Goal: Task Accomplishment & Management: Complete application form

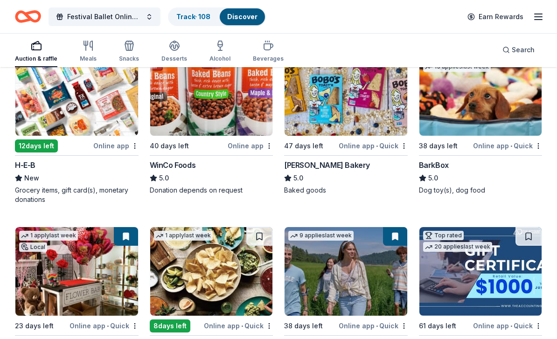
scroll to position [1802, 0]
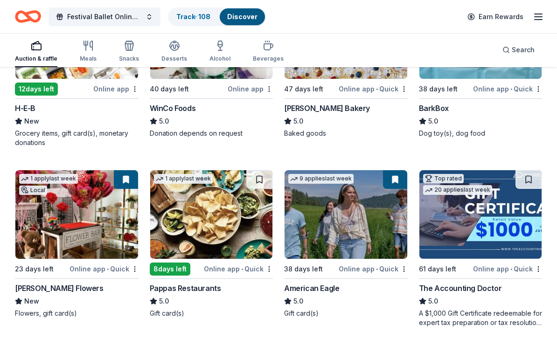
click at [241, 209] on img at bounding box center [211, 215] width 123 height 89
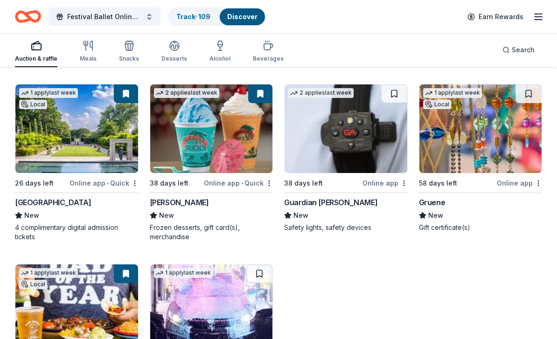
scroll to position [2074, 0]
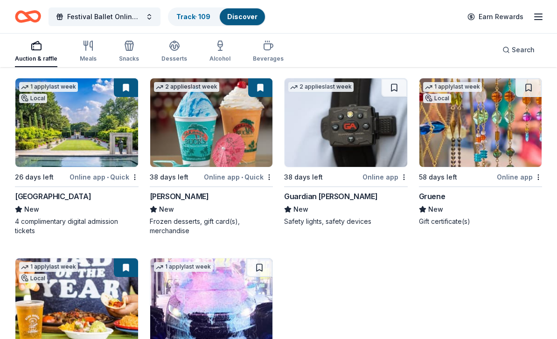
click at [485, 124] on img at bounding box center [480, 123] width 123 height 89
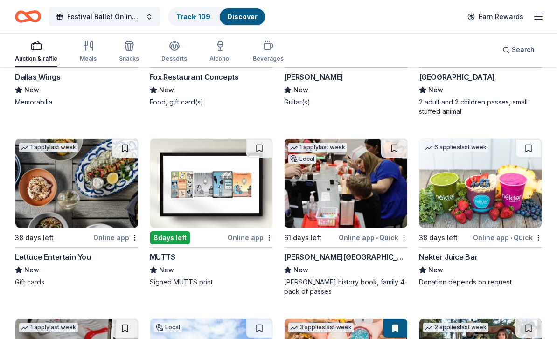
scroll to position [4154, 0]
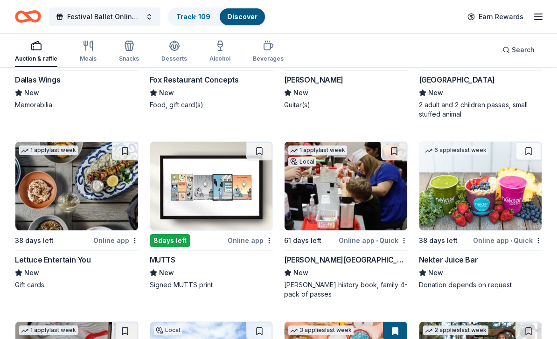
click at [376, 192] on img at bounding box center [346, 186] width 123 height 89
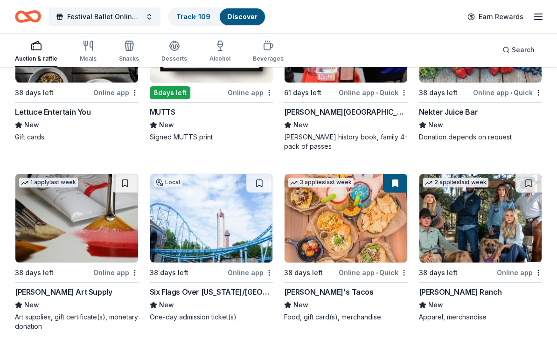
scroll to position [4302, 0]
click at [260, 174] on button at bounding box center [259, 183] width 26 height 19
click at [261, 177] on button at bounding box center [260, 183] width 24 height 19
click at [264, 175] on button at bounding box center [260, 183] width 24 height 19
click at [263, 176] on button at bounding box center [260, 183] width 24 height 19
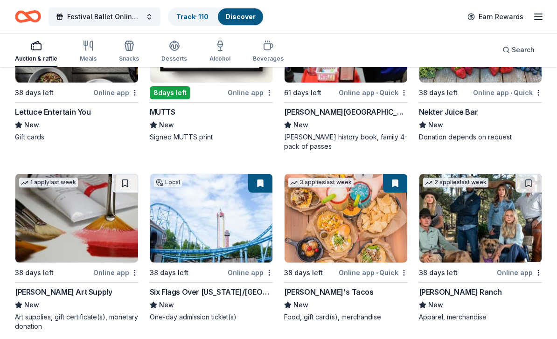
click at [257, 175] on button at bounding box center [260, 183] width 24 height 19
click at [261, 174] on button at bounding box center [260, 183] width 24 height 19
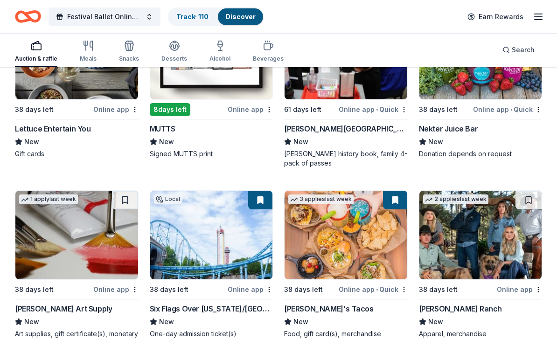
scroll to position [4285, 0]
click at [229, 230] on img at bounding box center [211, 235] width 123 height 89
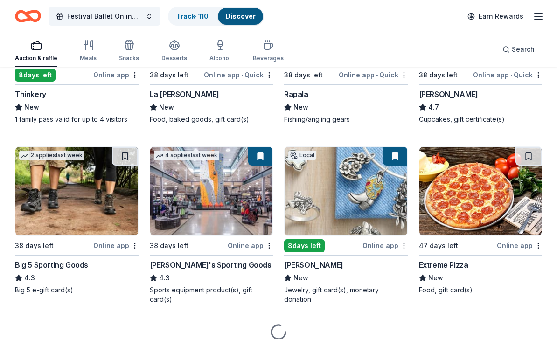
scroll to position [5210, 0]
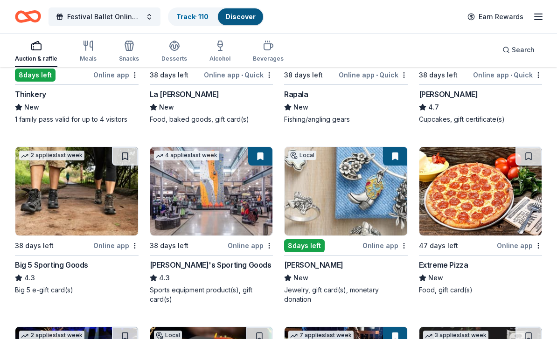
click at [367, 190] on img at bounding box center [346, 191] width 123 height 89
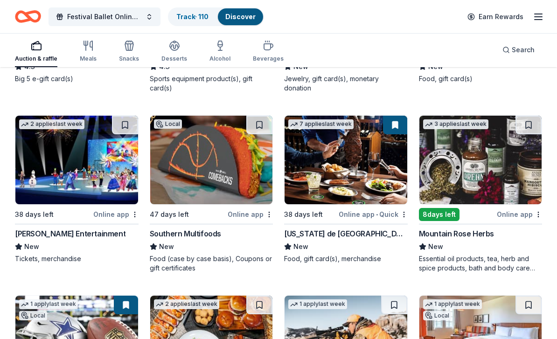
scroll to position [5422, 0]
click at [486, 162] on img at bounding box center [480, 160] width 123 height 89
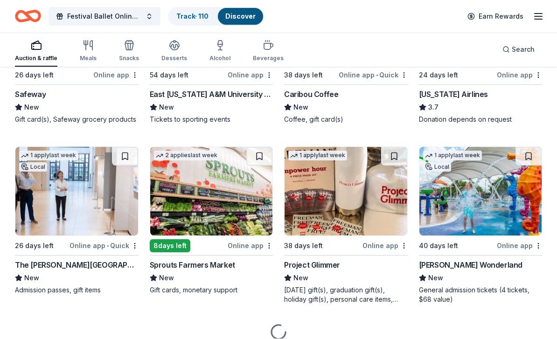
scroll to position [6101, 0]
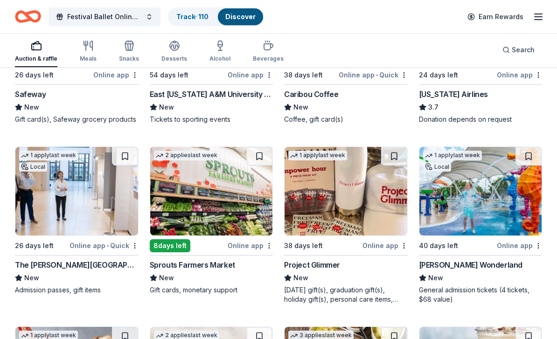
click at [374, 185] on img at bounding box center [346, 191] width 123 height 89
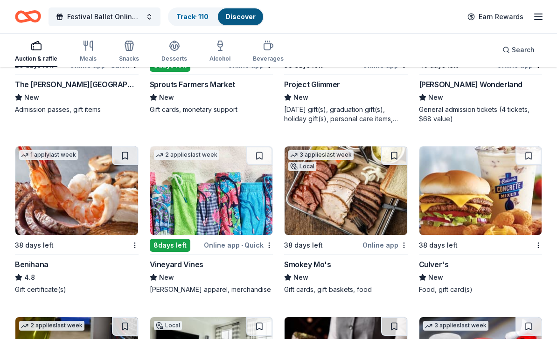
scroll to position [6282, 0]
click at [95, 191] on img at bounding box center [76, 190] width 123 height 89
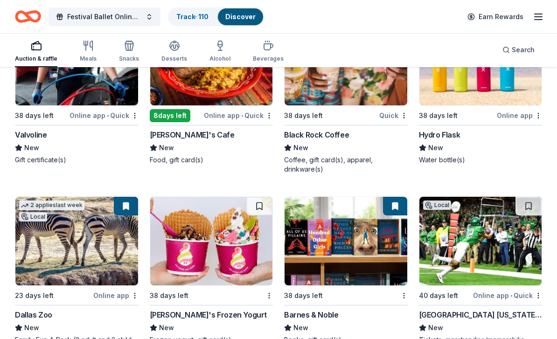
scroll to position [7159, 0]
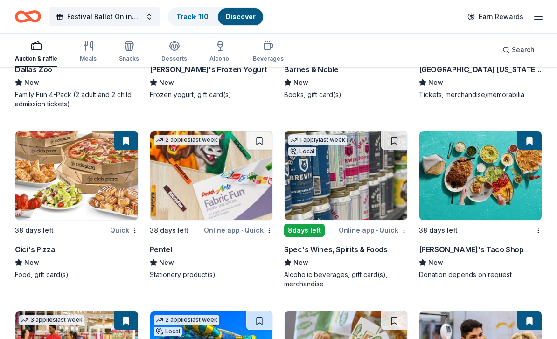
scroll to position [7349, 0]
click at [228, 180] on img at bounding box center [211, 176] width 123 height 89
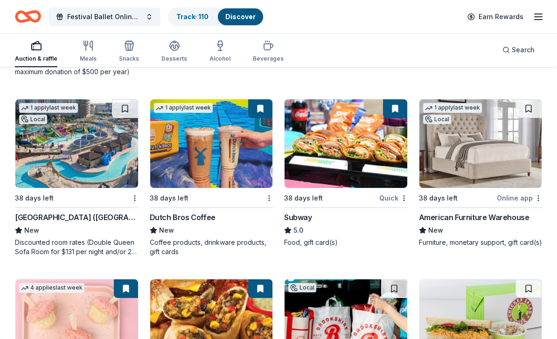
scroll to position [7742, 0]
click at [115, 245] on div "Discounted room rates (Double Queen Sofa Room for $131 per night and/or 2-bedro…" at bounding box center [77, 247] width 124 height 19
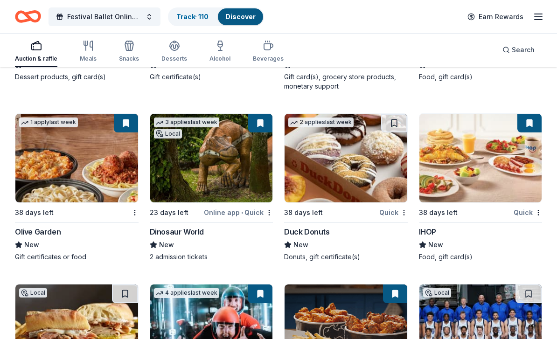
scroll to position [8088, 0]
click at [68, 168] on img at bounding box center [76, 158] width 123 height 89
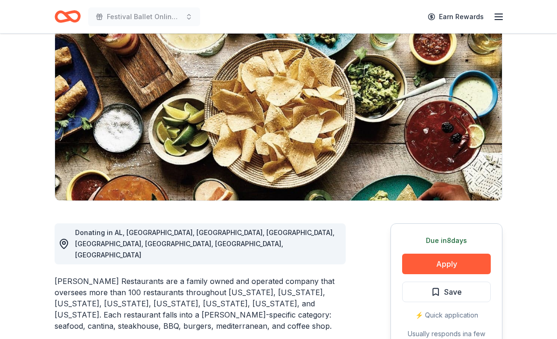
scroll to position [85, 0]
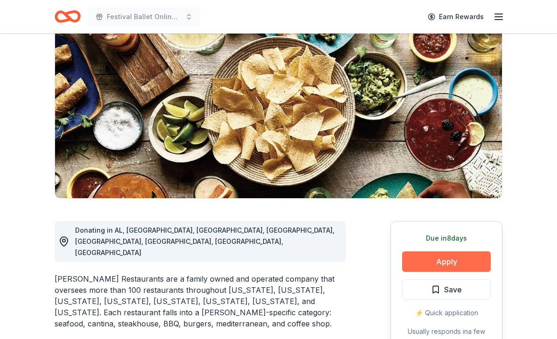
click at [478, 262] on button "Apply" at bounding box center [446, 261] width 89 height 21
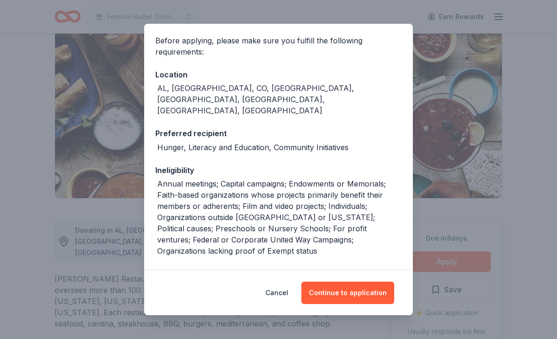
scroll to position [67, 0]
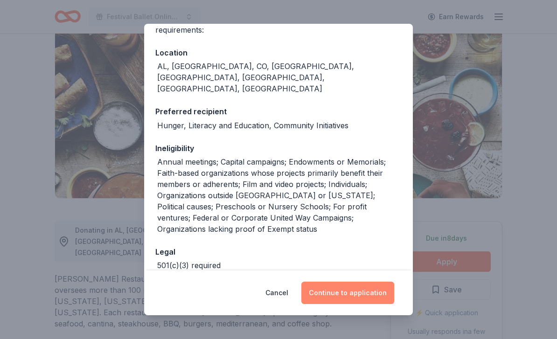
click at [356, 304] on button "Continue to application" at bounding box center [347, 293] width 93 height 22
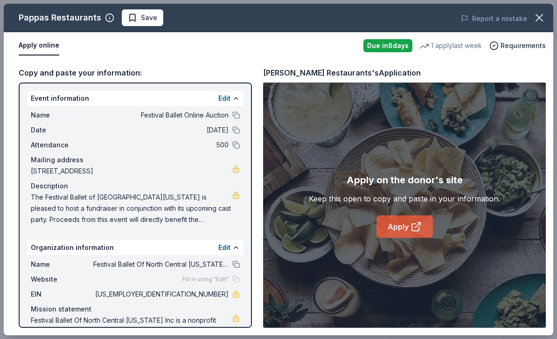
click at [412, 231] on icon at bounding box center [415, 227] width 7 height 7
click at [150, 17] on span "Save" at bounding box center [149, 17] width 16 height 11
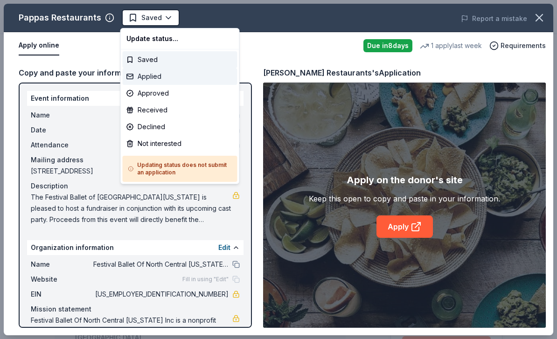
click at [154, 77] on div "Applied" at bounding box center [180, 76] width 115 height 17
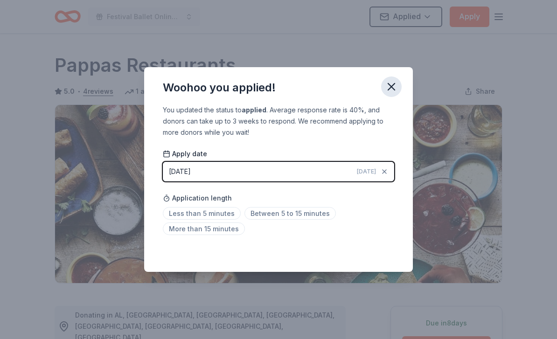
click at [395, 90] on icon "button" at bounding box center [391, 87] width 7 height 7
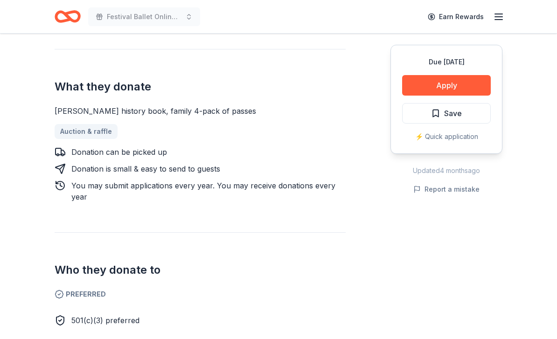
scroll to position [347, 0]
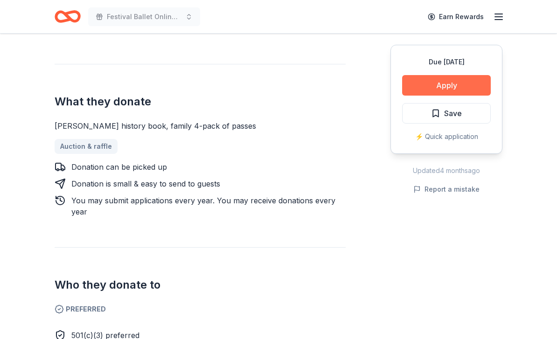
click at [482, 81] on button "Apply" at bounding box center [446, 85] width 89 height 21
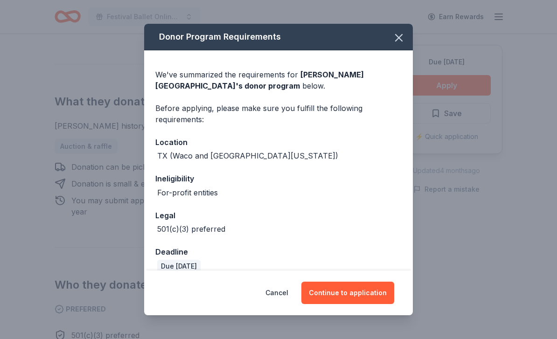
click at [406, 28] on span at bounding box center [399, 38] width 21 height 21
click at [397, 41] on icon "button" at bounding box center [399, 38] width 7 height 7
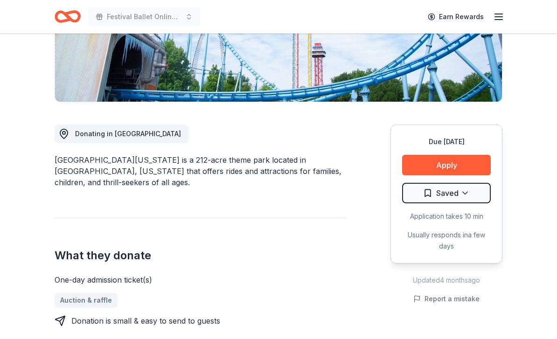
scroll to position [208, 0]
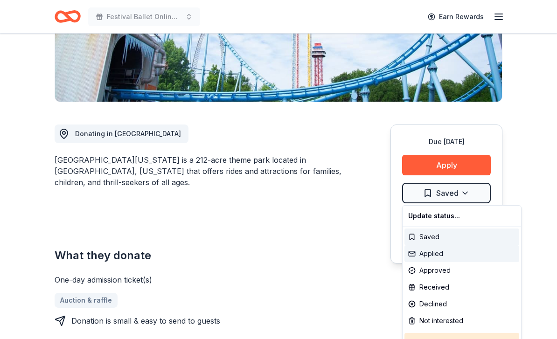
click at [434, 258] on div "Applied" at bounding box center [461, 253] width 115 height 17
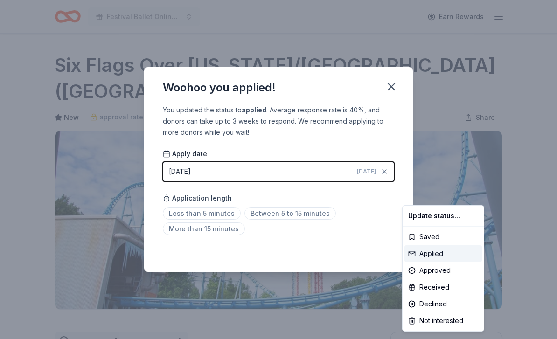
click at [435, 253] on div "Applied" at bounding box center [442, 253] width 77 height 17
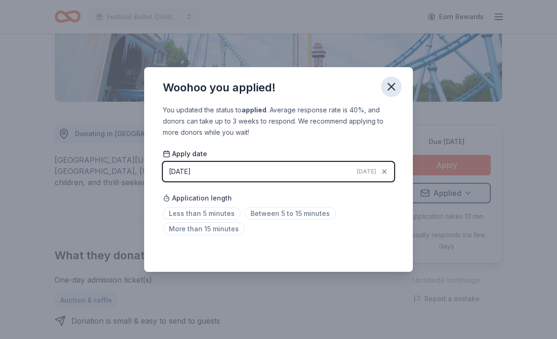
click at [393, 93] on icon "button" at bounding box center [391, 86] width 13 height 13
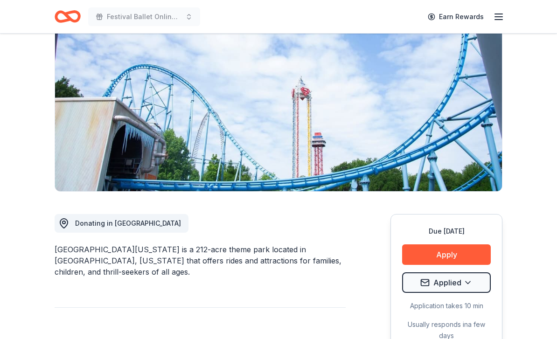
scroll to position [0, 0]
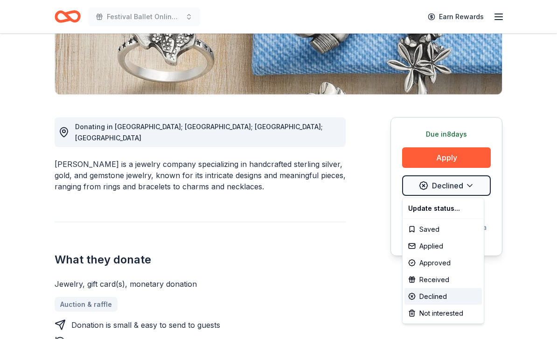
scroll to position [189, 0]
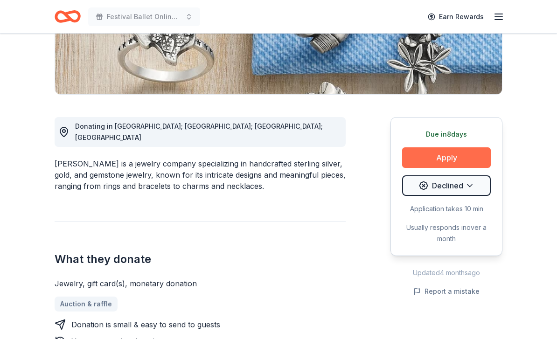
click at [448, 159] on button "Apply" at bounding box center [446, 157] width 89 height 21
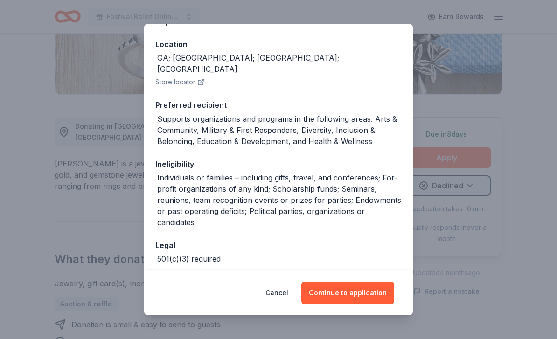
scroll to position [99, 0]
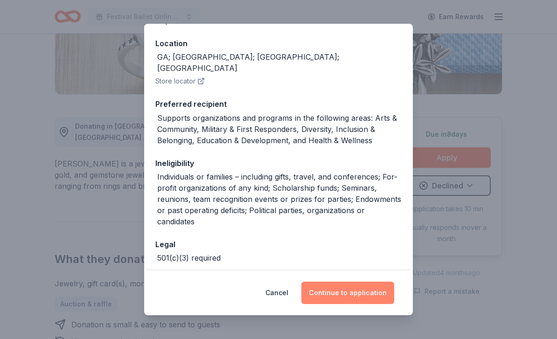
click at [370, 304] on button "Continue to application" at bounding box center [347, 293] width 93 height 22
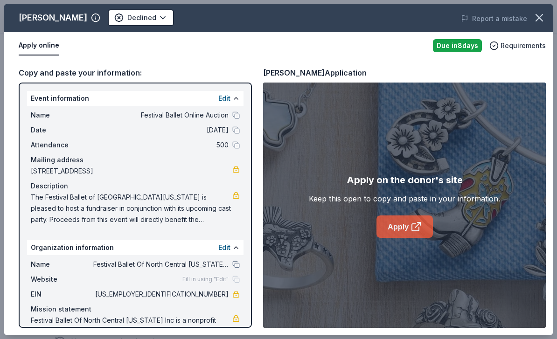
click at [410, 238] on link "Apply" at bounding box center [405, 227] width 56 height 22
click at [407, 227] on link "Apply" at bounding box center [405, 227] width 56 height 22
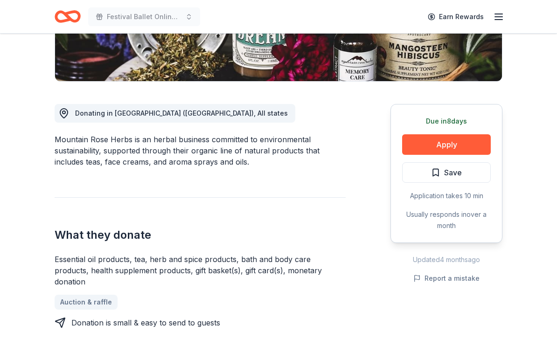
scroll to position [202, 0]
click at [449, 142] on button "Apply" at bounding box center [446, 144] width 89 height 21
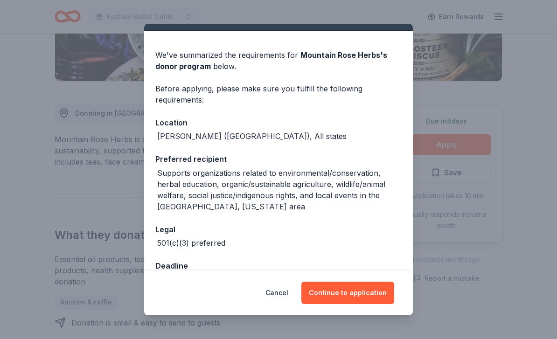
scroll to position [19, 0]
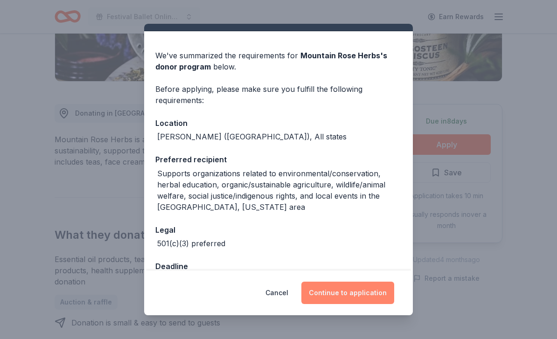
click at [370, 304] on button "Continue to application" at bounding box center [347, 293] width 93 height 22
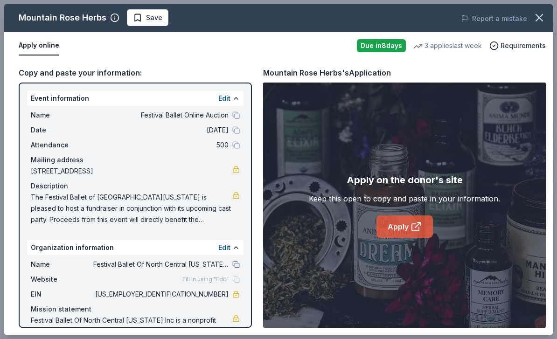
click at [410, 238] on link "Apply" at bounding box center [405, 227] width 56 height 22
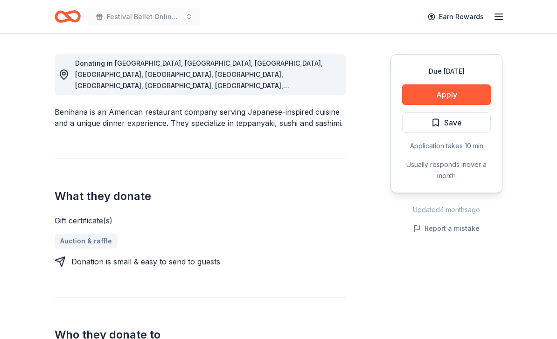
scroll to position [251, 0]
click at [468, 96] on button "Apply" at bounding box center [446, 95] width 89 height 21
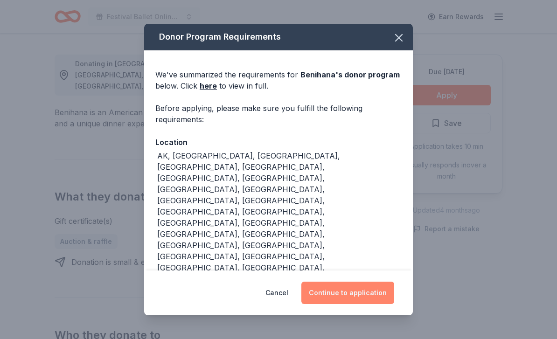
click at [356, 304] on button "Continue to application" at bounding box center [347, 293] width 93 height 22
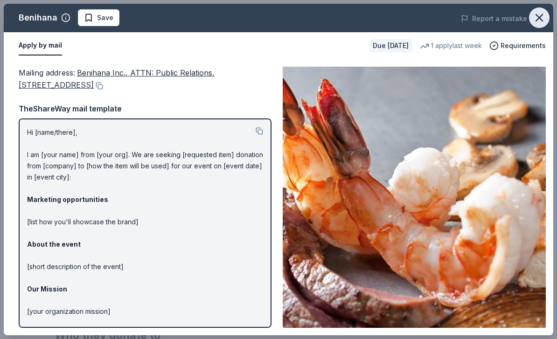
click at [541, 16] on icon "button" at bounding box center [539, 17] width 7 height 7
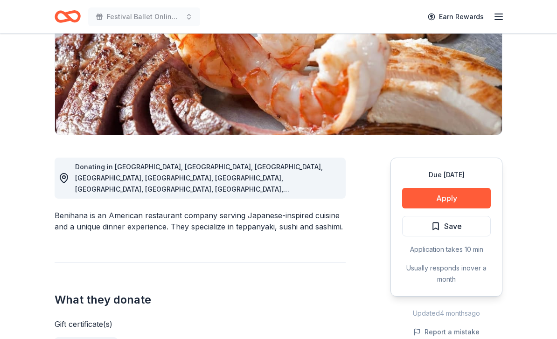
scroll to position [0, 0]
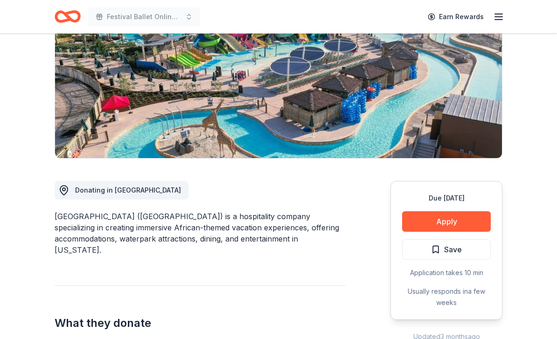
scroll to position [110, 0]
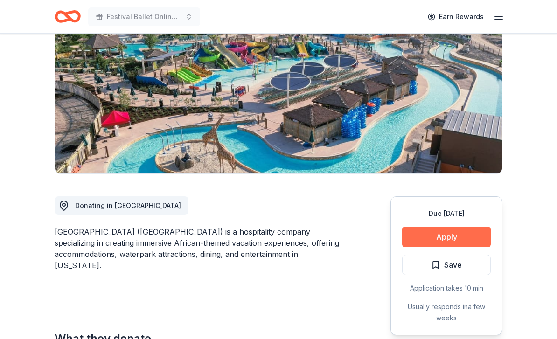
click at [445, 233] on button "Apply" at bounding box center [446, 237] width 89 height 21
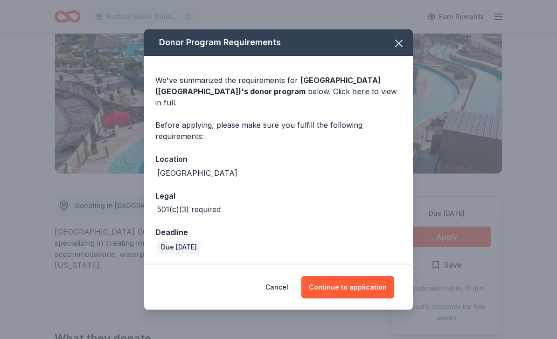
click at [352, 97] on link "here" at bounding box center [360, 91] width 17 height 11
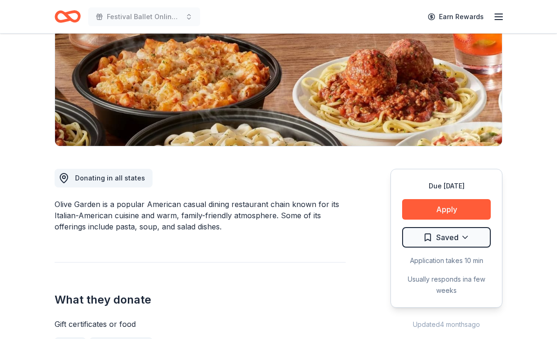
scroll to position [201, 0]
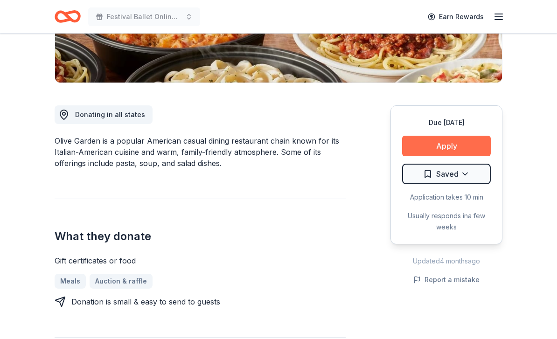
click at [460, 149] on button "Apply" at bounding box center [446, 146] width 89 height 21
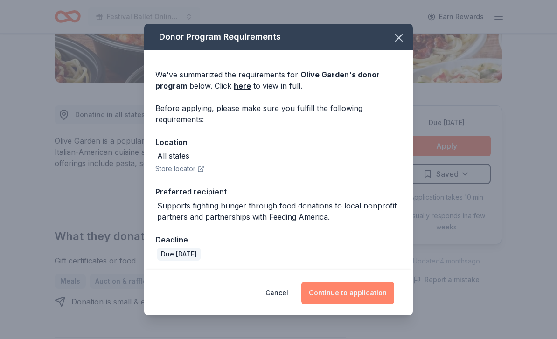
click at [381, 304] on button "Continue to application" at bounding box center [347, 293] width 93 height 22
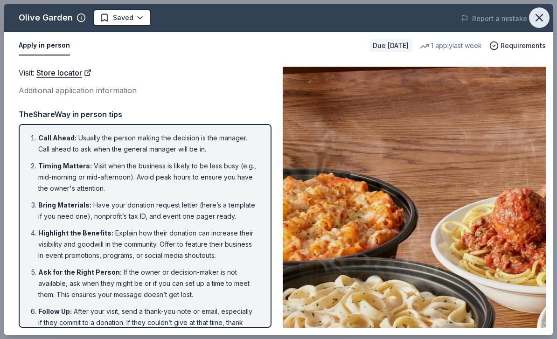
click at [545, 18] on icon "button" at bounding box center [539, 17] width 13 height 13
